Goal: Task Accomplishment & Management: Manage account settings

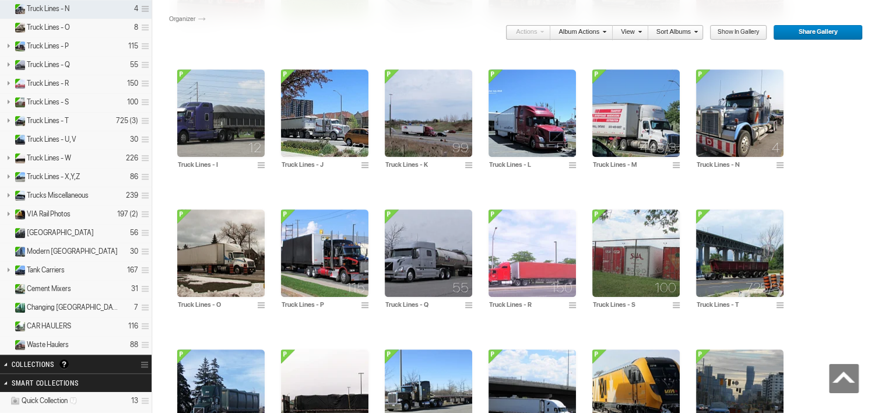
scroll to position [671, 0]
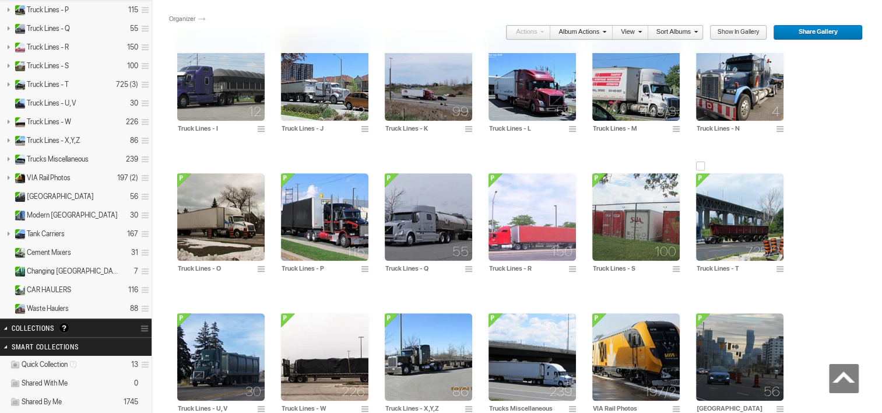
click at [741, 205] on img at bounding box center [739, 216] width 87 height 87
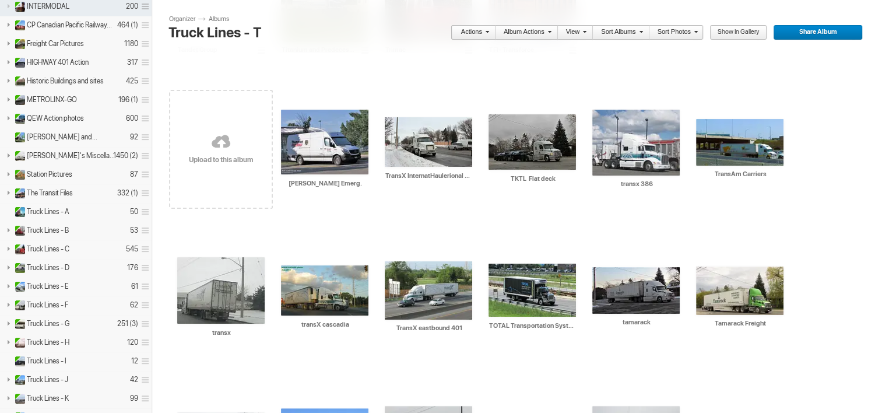
scroll to position [169, 0]
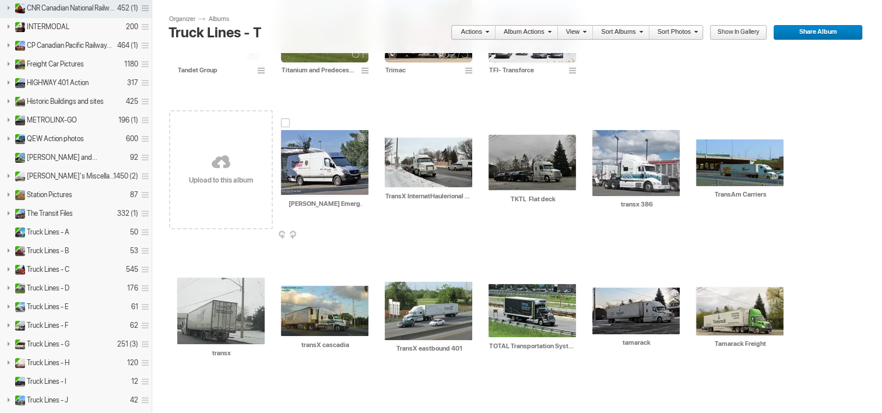
click at [324, 171] on img at bounding box center [324, 162] width 87 height 65
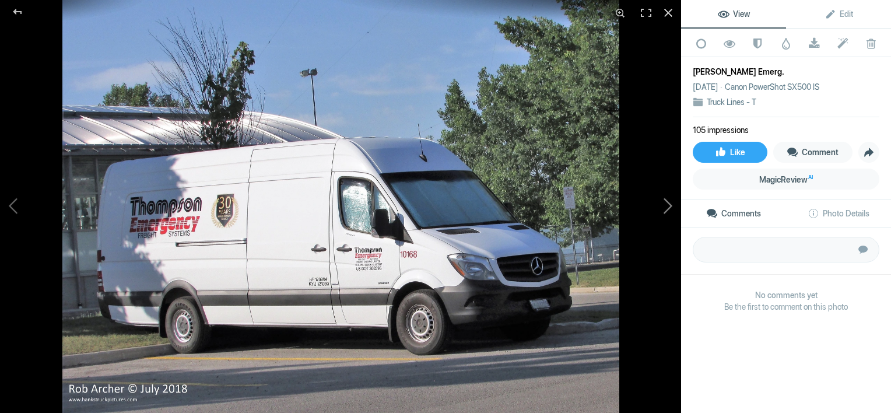
click at [671, 206] on button at bounding box center [637, 206] width 87 height 149
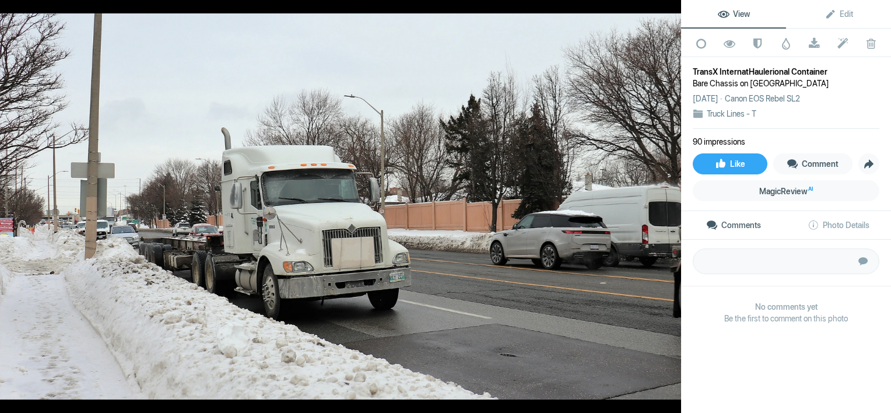
click at [671, 206] on button at bounding box center [637, 206] width 87 height 149
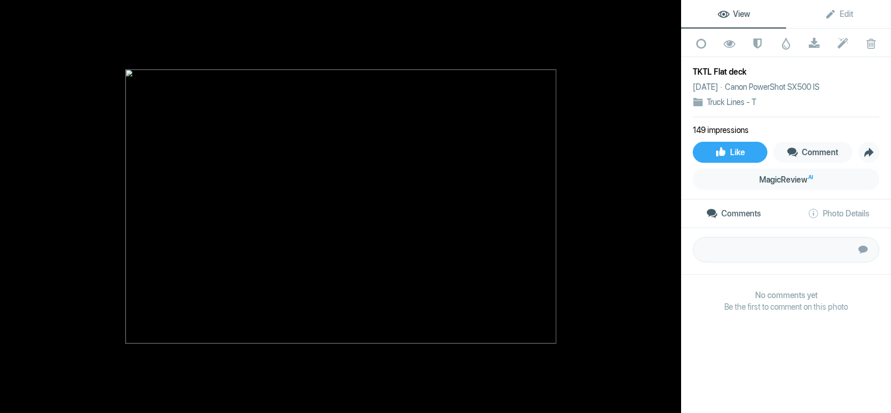
click at [671, 206] on button at bounding box center [637, 206] width 87 height 149
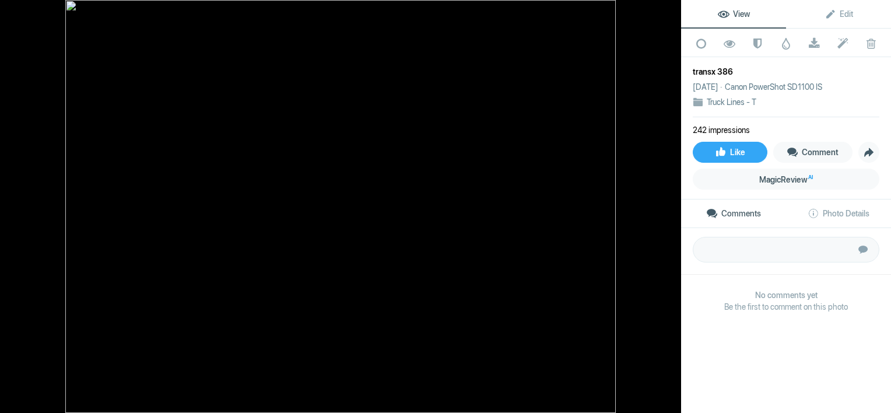
click at [671, 206] on button at bounding box center [637, 206] width 87 height 149
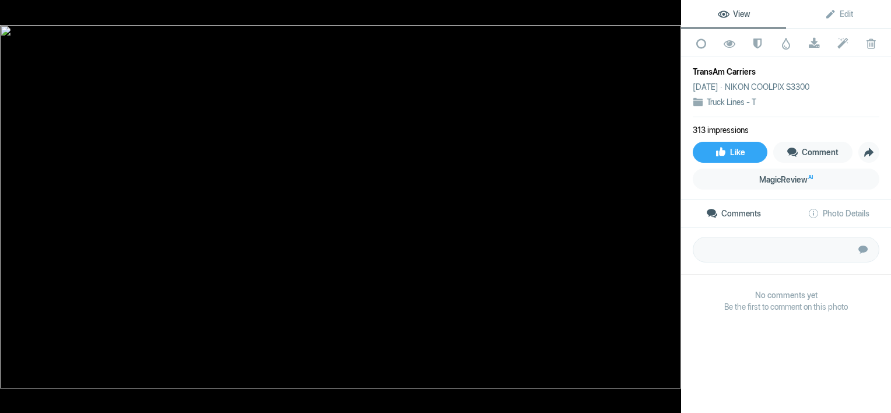
click at [671, 206] on button at bounding box center [637, 206] width 87 height 149
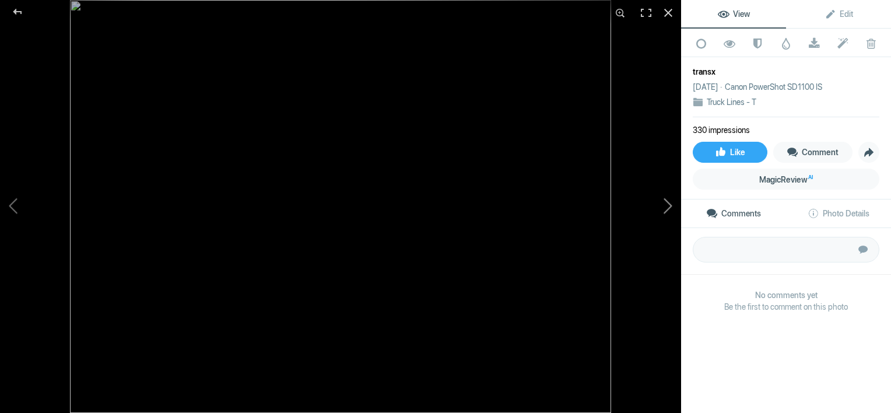
click at [672, 209] on button at bounding box center [637, 206] width 87 height 149
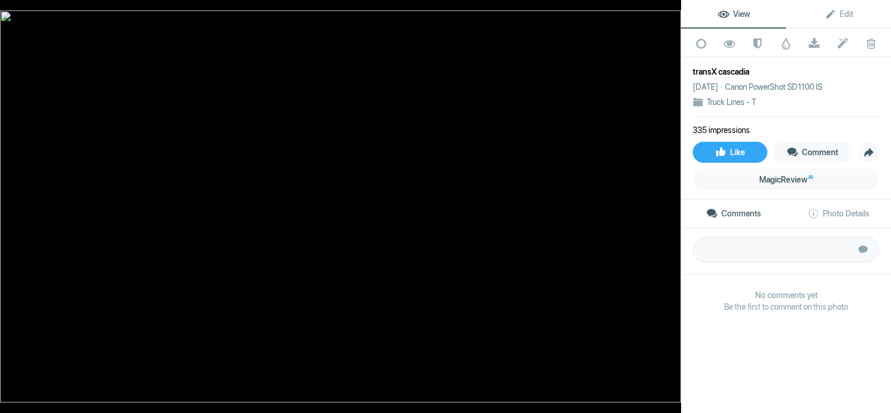
click at [672, 209] on button at bounding box center [637, 206] width 87 height 149
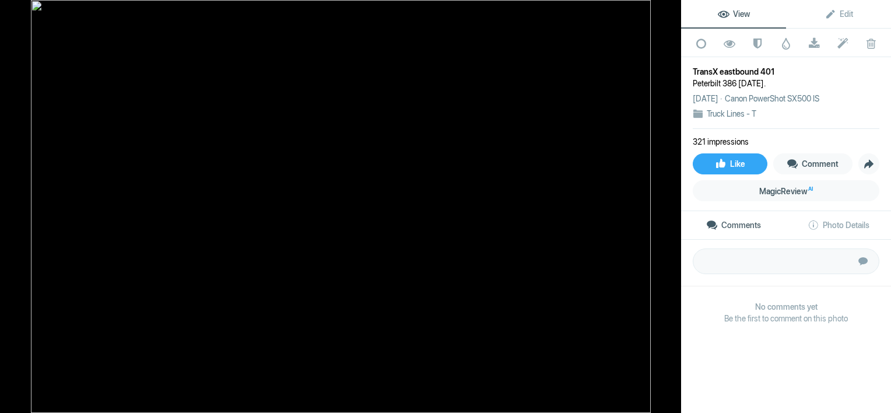
click at [672, 209] on button at bounding box center [637, 206] width 87 height 149
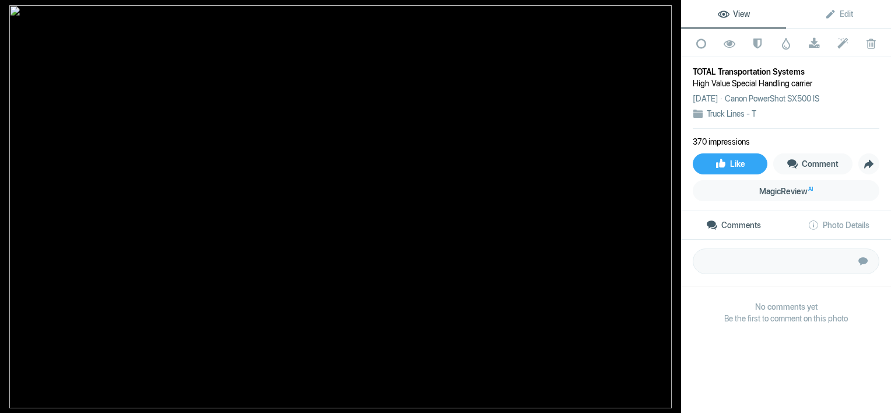
click at [672, 209] on button at bounding box center [637, 206] width 87 height 149
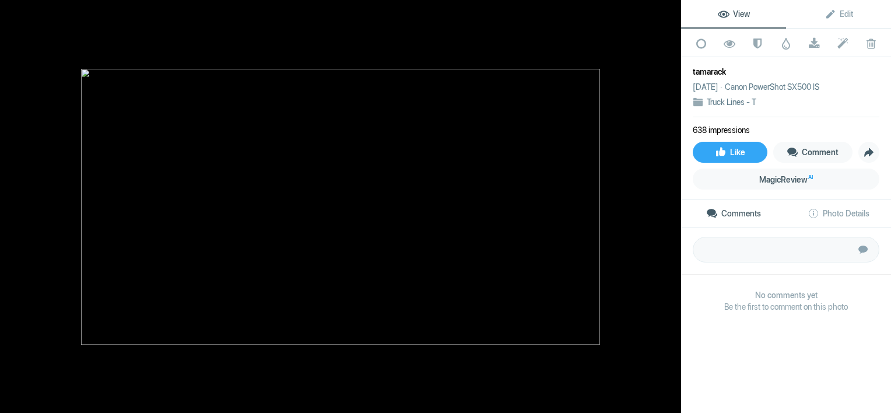
click at [672, 209] on button at bounding box center [637, 206] width 87 height 149
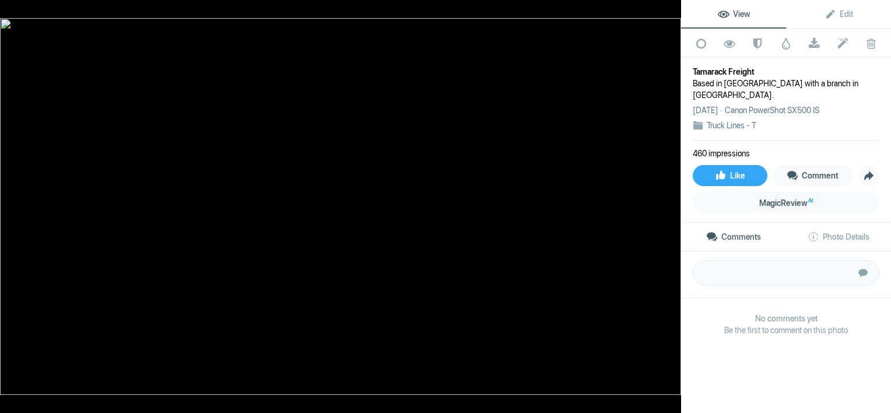
click at [672, 209] on button at bounding box center [637, 206] width 87 height 149
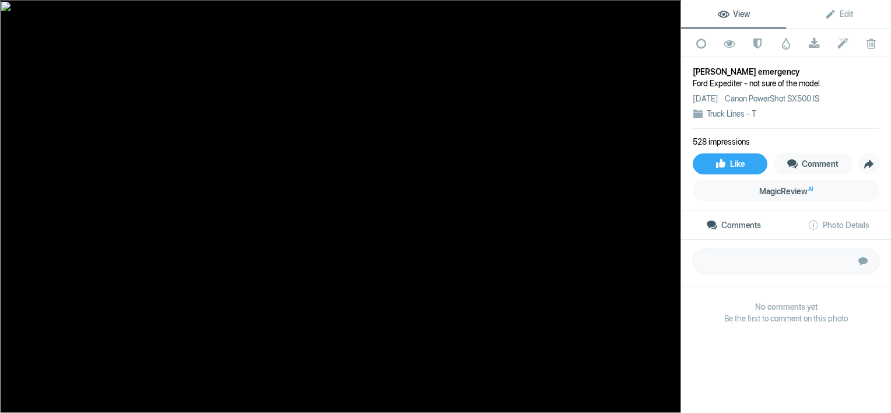
click at [672, 209] on button at bounding box center [637, 206] width 87 height 149
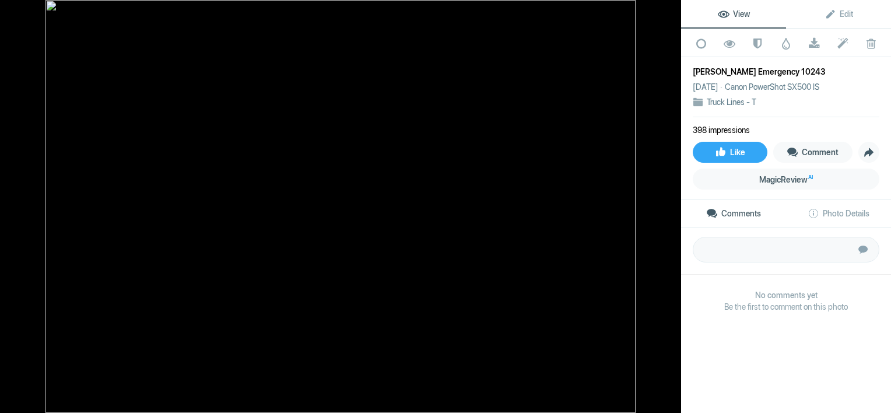
click at [672, 209] on button at bounding box center [637, 206] width 87 height 149
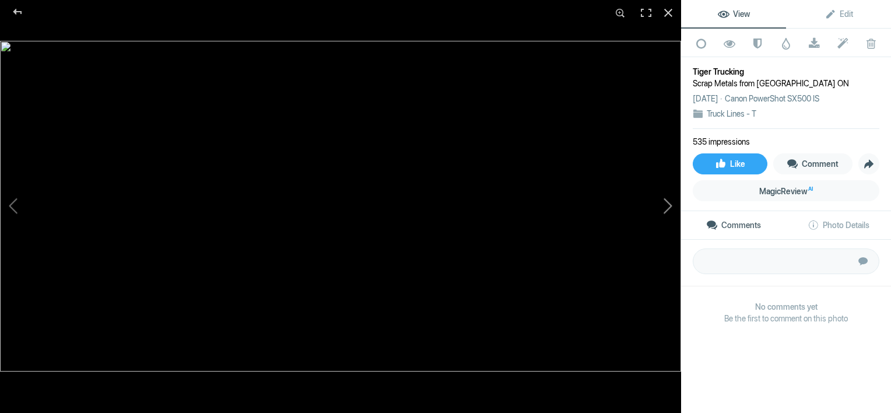
click at [675, 222] on button at bounding box center [637, 206] width 87 height 149
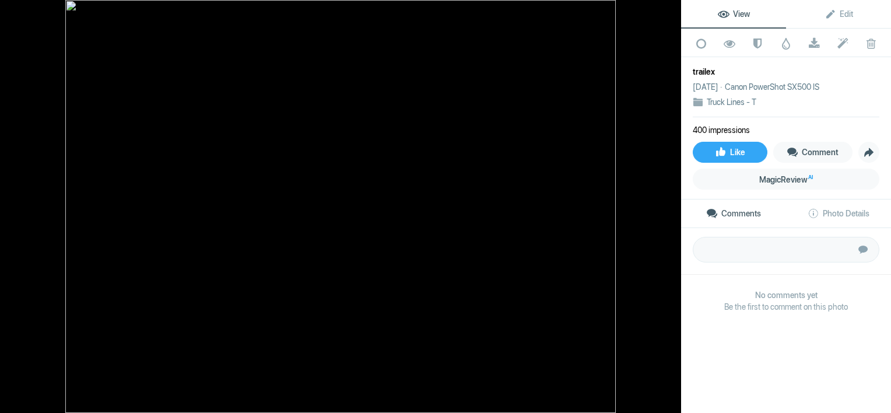
click at [675, 224] on button at bounding box center [637, 206] width 87 height 149
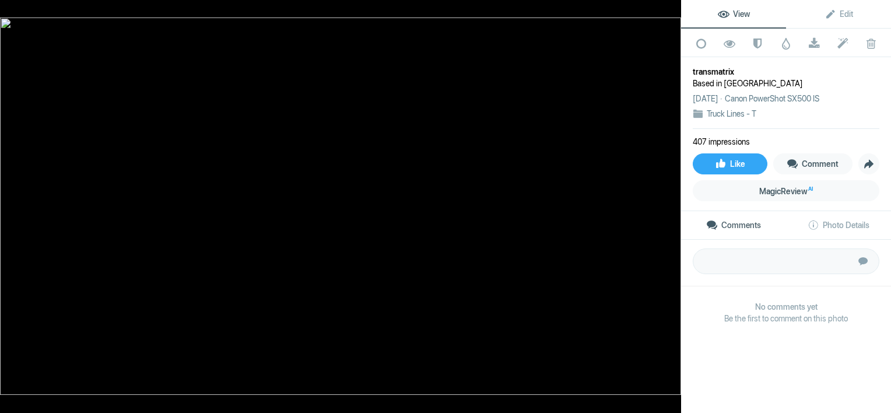
click at [675, 225] on button at bounding box center [637, 206] width 87 height 149
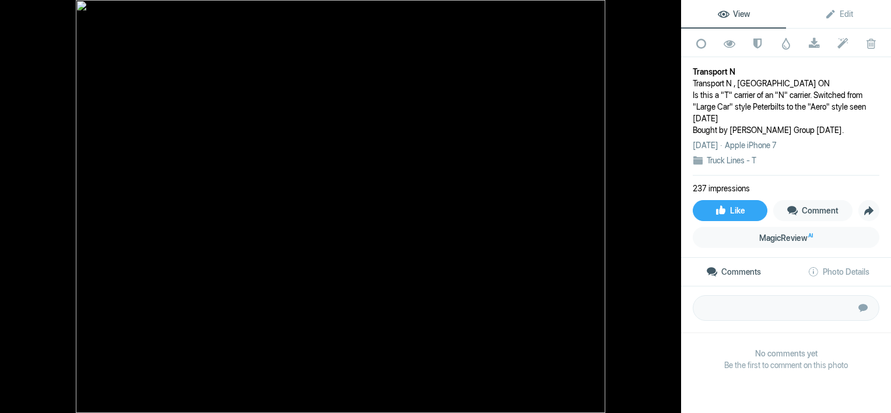
click at [675, 225] on button at bounding box center [637, 206] width 87 height 149
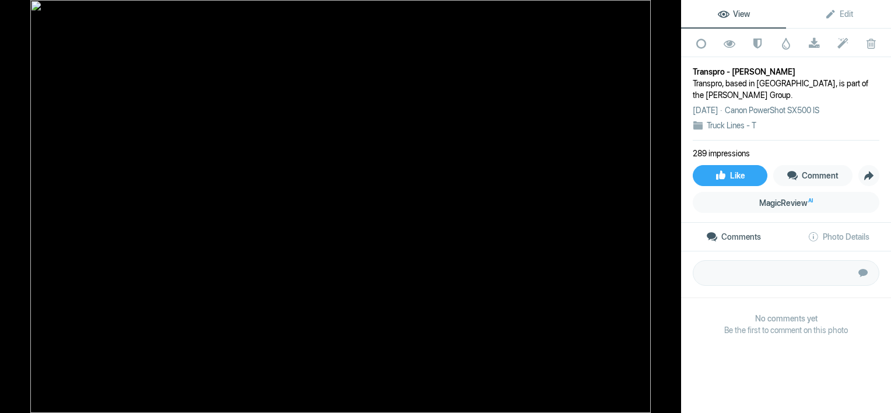
click at [675, 225] on button at bounding box center [637, 206] width 87 height 149
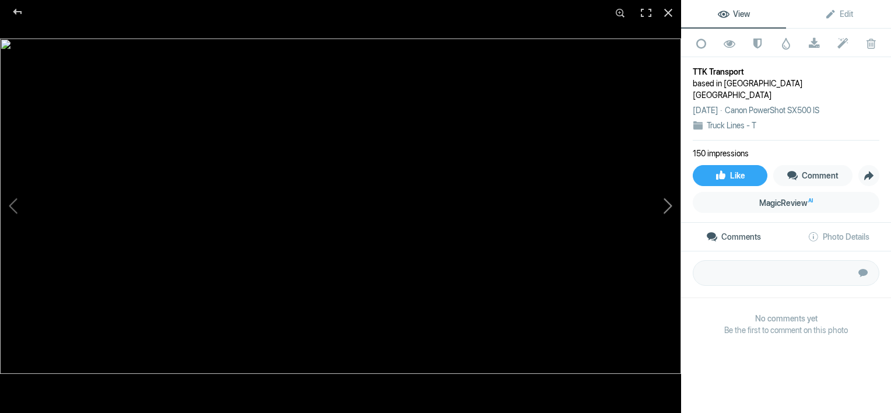
click at [670, 205] on button at bounding box center [637, 206] width 87 height 149
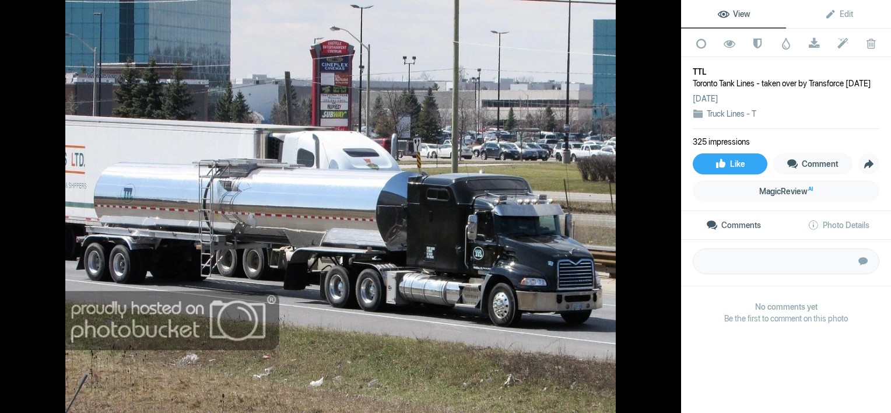
click at [670, 205] on button at bounding box center [637, 206] width 87 height 149
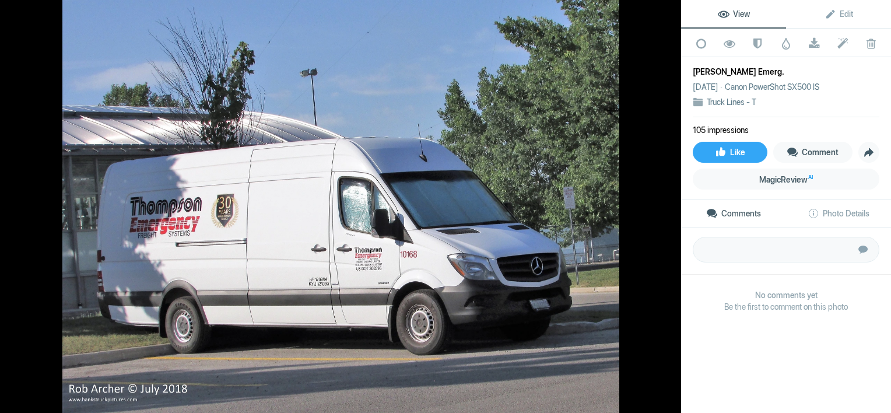
click at [670, 205] on button at bounding box center [637, 206] width 87 height 149
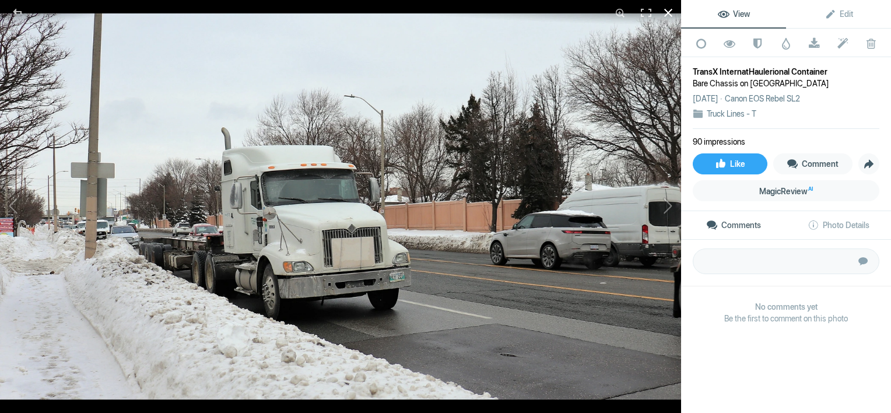
click at [667, 9] on div at bounding box center [669, 13] width 26 height 26
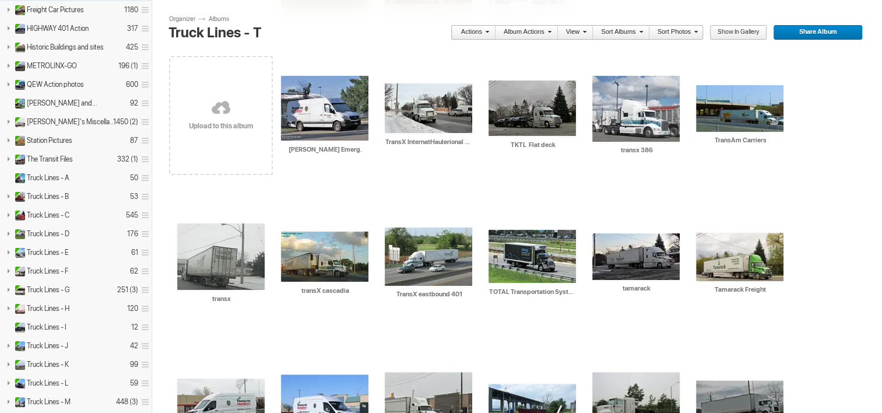
scroll to position [222, 0]
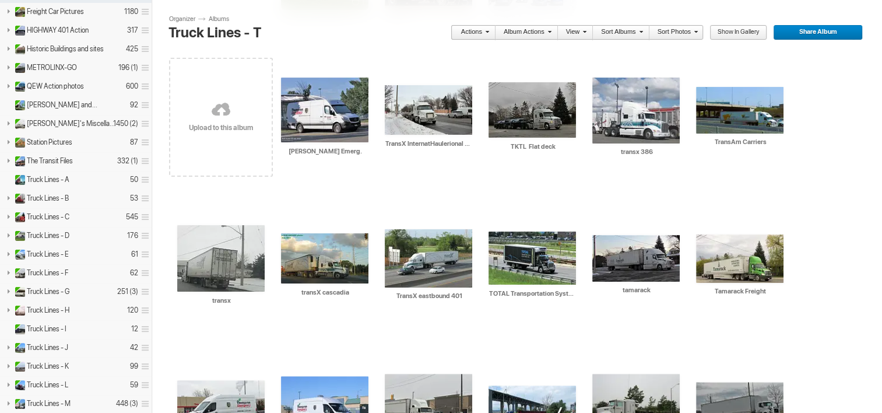
click at [209, 136] on link at bounding box center [221, 110] width 104 height 135
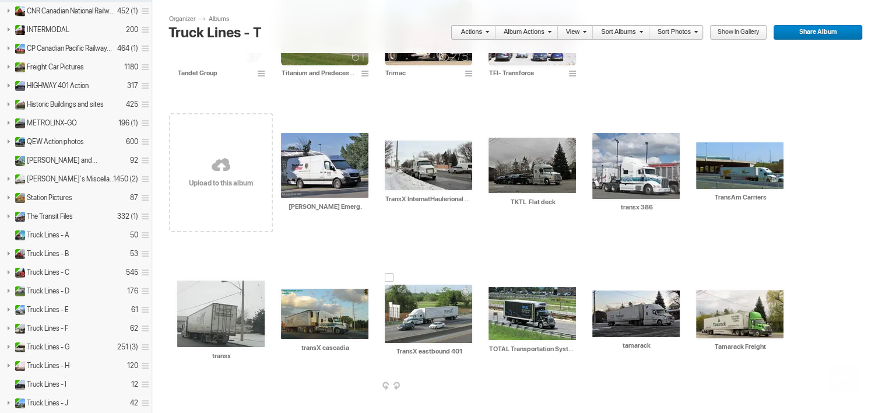
scroll to position [140, 0]
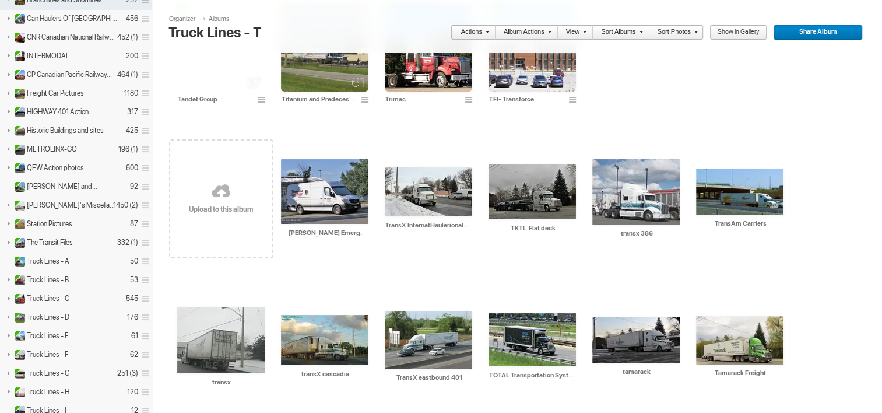
click at [216, 212] on link at bounding box center [221, 192] width 104 height 135
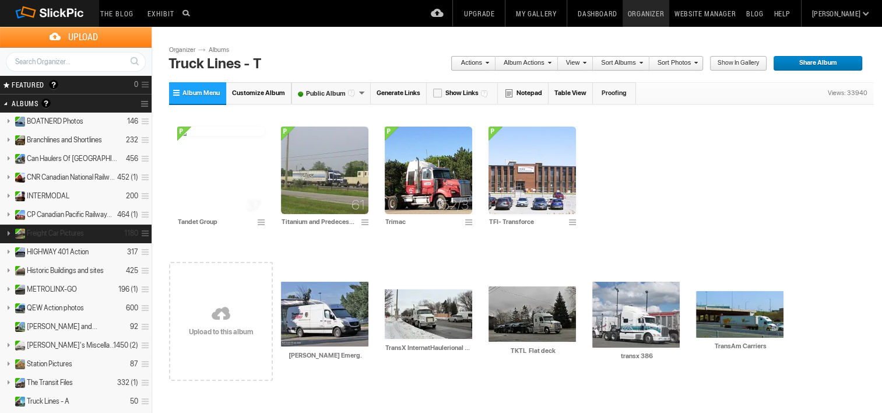
scroll to position [796, 0]
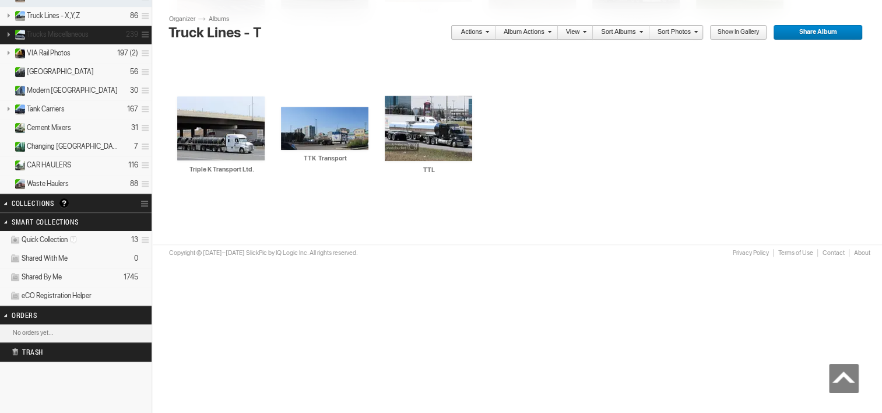
click at [73, 30] on span "Trucks Miscellaneous" at bounding box center [58, 34] width 62 height 9
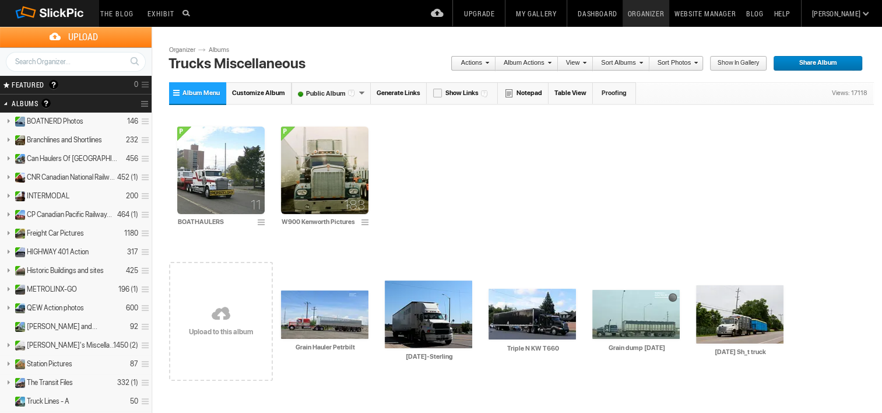
click at [209, 50] on link "Albums" at bounding box center [223, 49] width 35 height 9
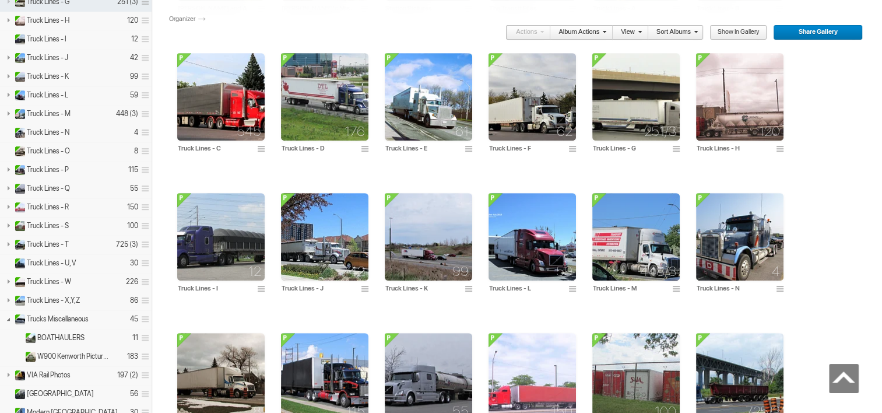
scroll to position [555, 0]
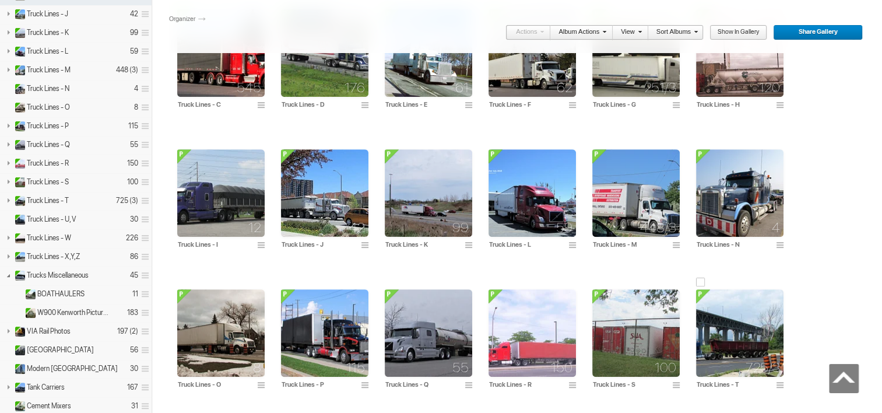
click at [733, 342] on img at bounding box center [739, 332] width 87 height 87
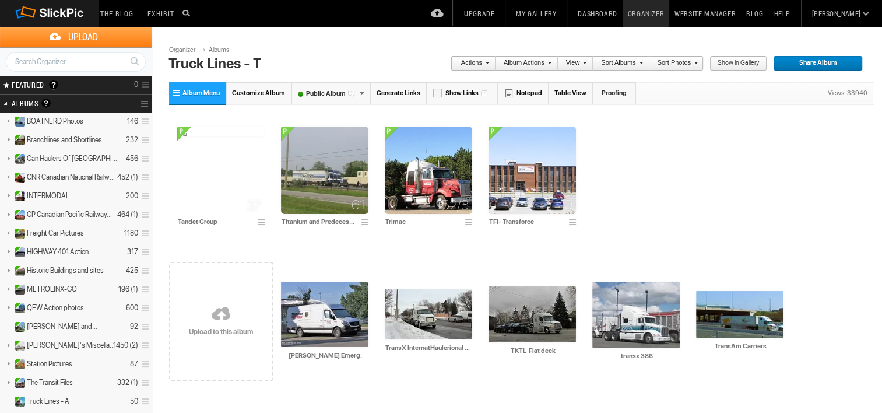
click at [643, 63] on span at bounding box center [639, 62] width 7 height 7
click at [660, 87] on li "Title" at bounding box center [703, 87] width 129 height 13
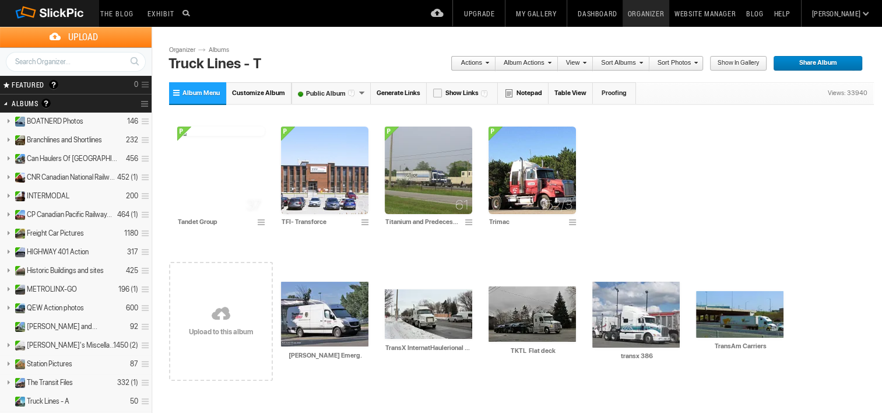
click at [643, 68] on link "Sort Albums" at bounding box center [618, 63] width 50 height 15
click at [198, 88] on link "Album Menu" at bounding box center [197, 93] width 57 height 22
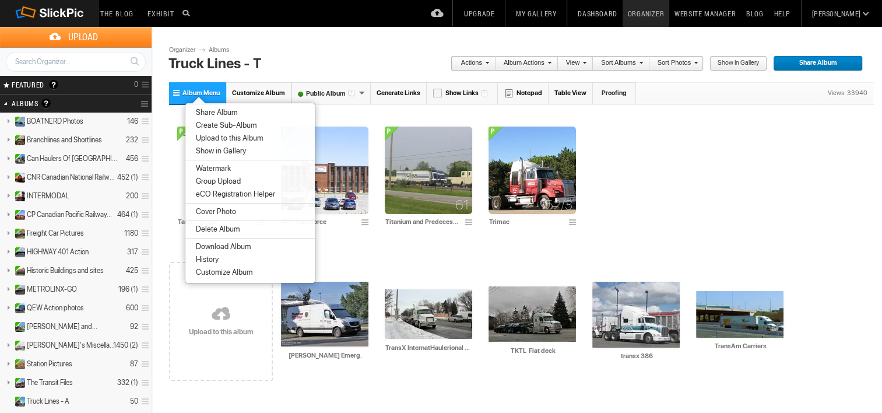
click at [198, 88] on link "Album Menu" at bounding box center [197, 93] width 57 height 22
click at [233, 261] on li "History" at bounding box center [249, 259] width 129 height 13
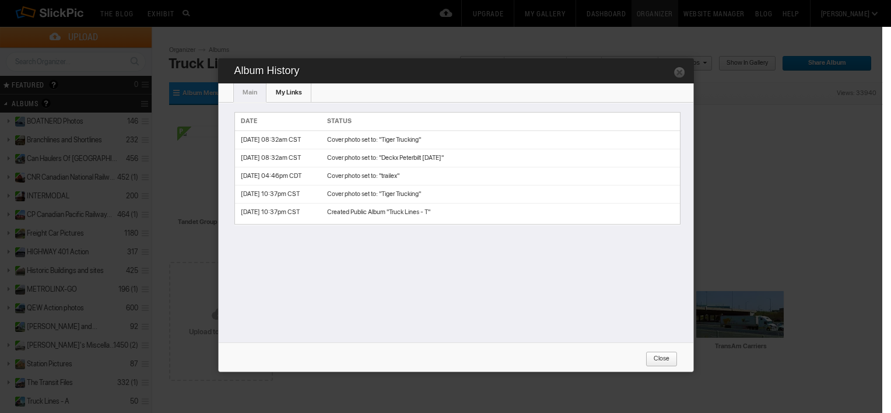
click at [283, 90] on span "My Links" at bounding box center [289, 93] width 26 height 8
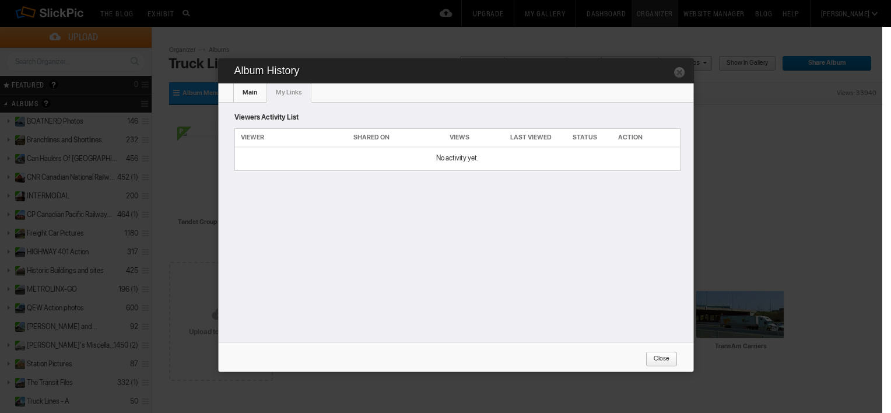
click at [255, 93] on span "Main" at bounding box center [250, 93] width 15 height 8
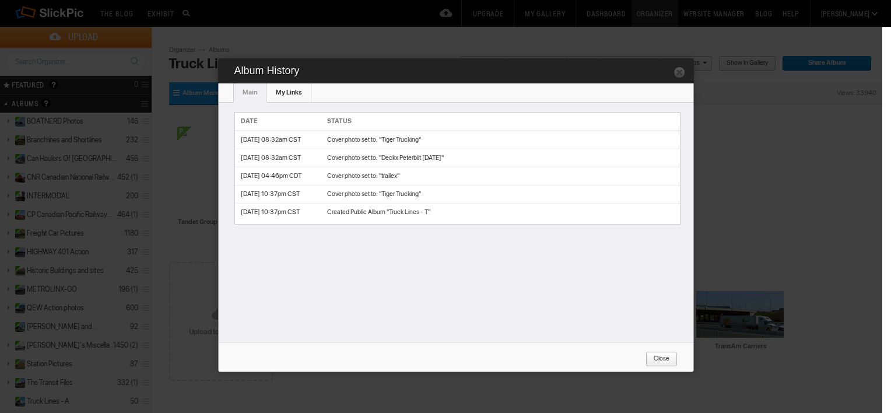
click at [677, 71] on link at bounding box center [680, 72] width 12 height 12
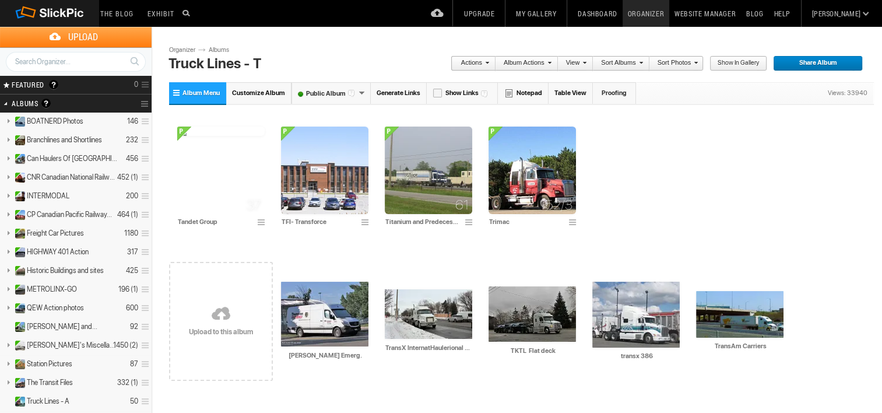
click at [691, 64] on link "Sort Photos" at bounding box center [674, 63] width 48 height 15
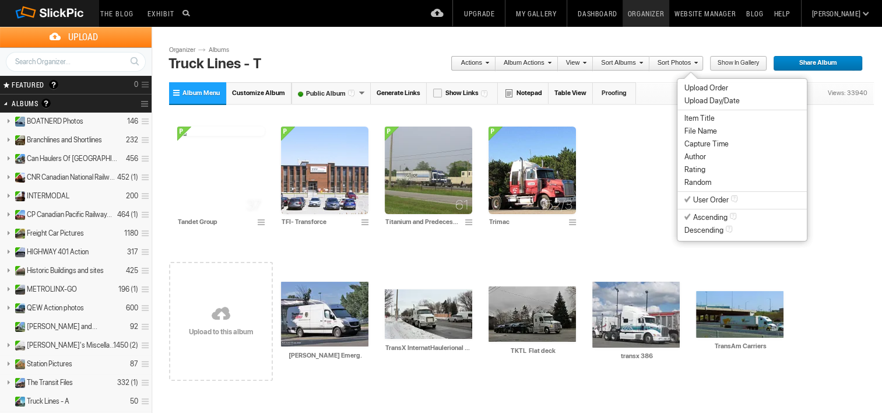
click at [702, 118] on span "Item Title" at bounding box center [700, 118] width 30 height 9
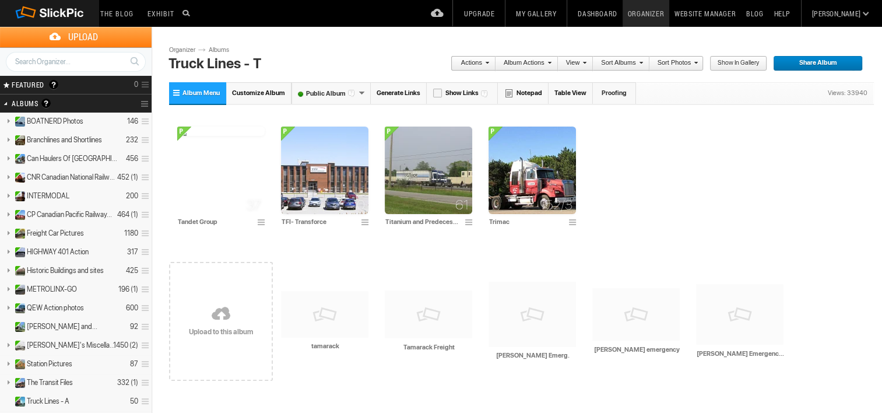
click at [702, 118] on div "37 Tandet Group 0 TFI- Transforce 61" at bounding box center [521, 177] width 705 height 141
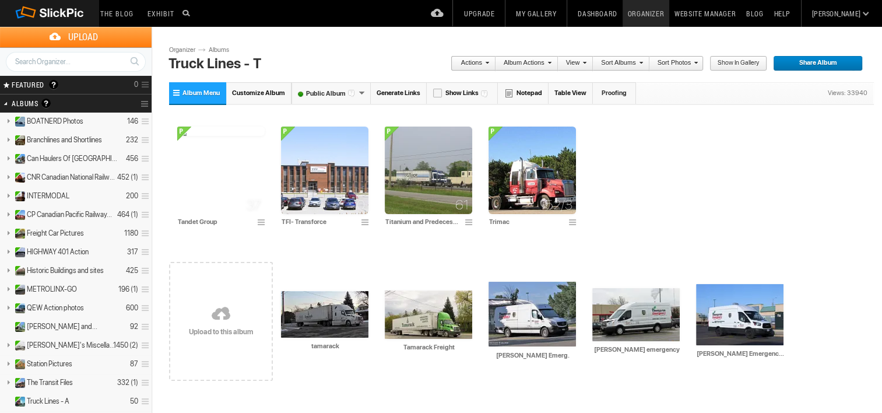
click at [576, 91] on link "Table View" at bounding box center [571, 93] width 44 height 22
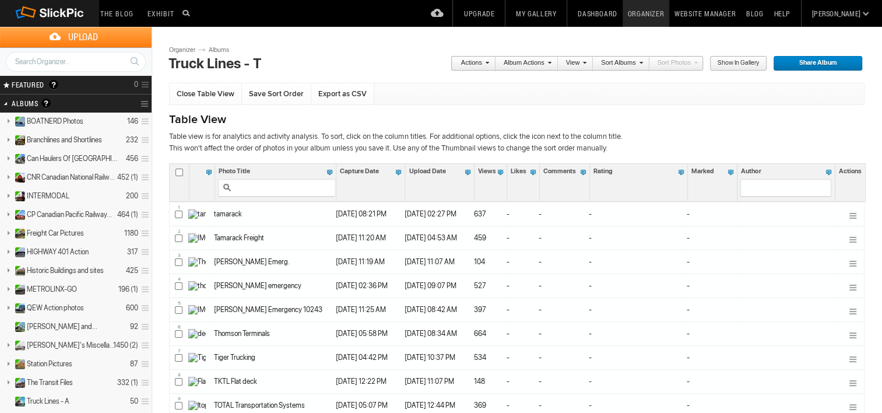
click at [576, 91] on div "Close Table View Save Sort Order Export as CSV" at bounding box center [517, 94] width 696 height 22
click at [203, 92] on link "Close Table View" at bounding box center [206, 93] width 72 height 21
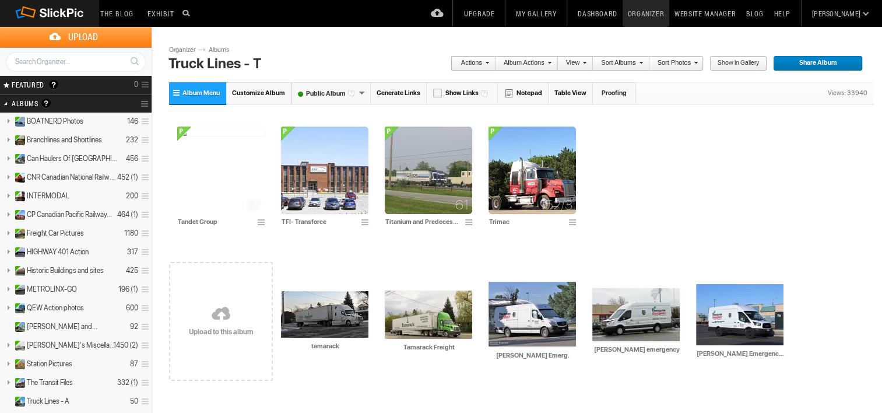
click at [489, 65] on span at bounding box center [485, 62] width 7 height 7
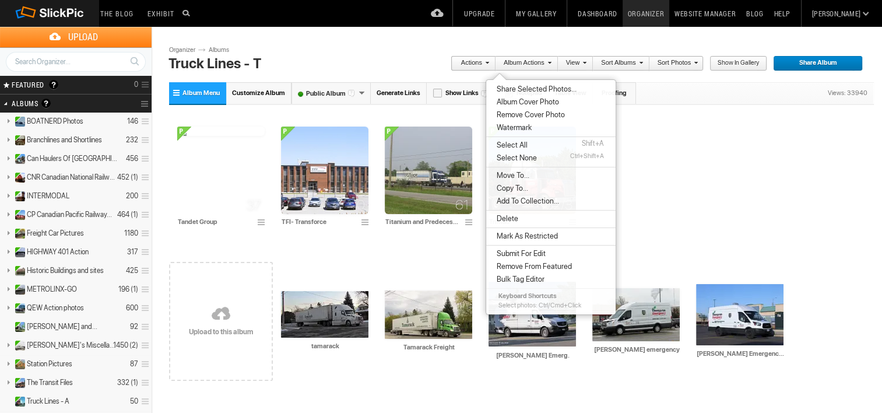
click at [768, 127] on div "37 Tandet Group 0 TFI- Transforce 61" at bounding box center [521, 177] width 705 height 141
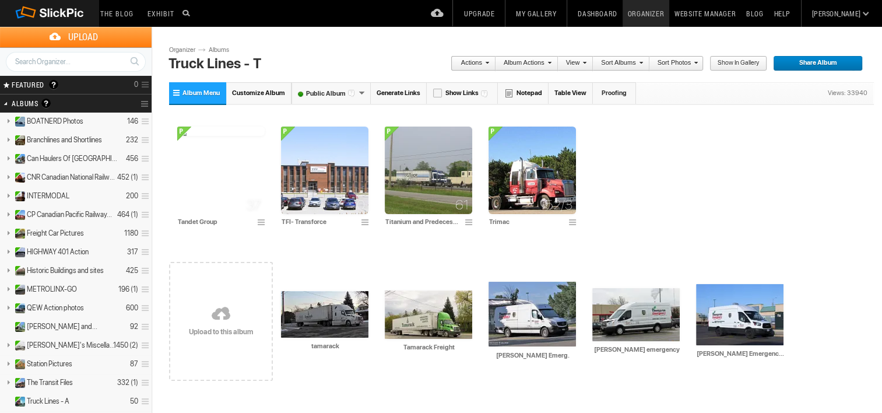
click at [229, 50] on link "Albums" at bounding box center [223, 49] width 35 height 9
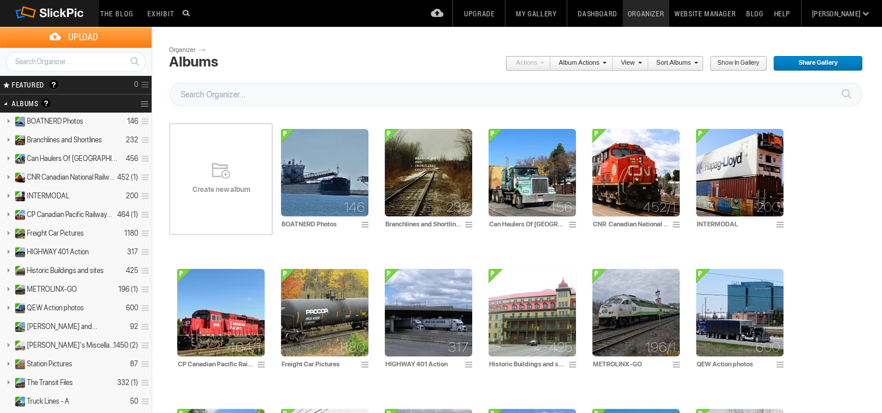
click at [665, 15] on link "Organizer" at bounding box center [646, 13] width 47 height 27
